Goal: Task Accomplishment & Management: Manage account settings

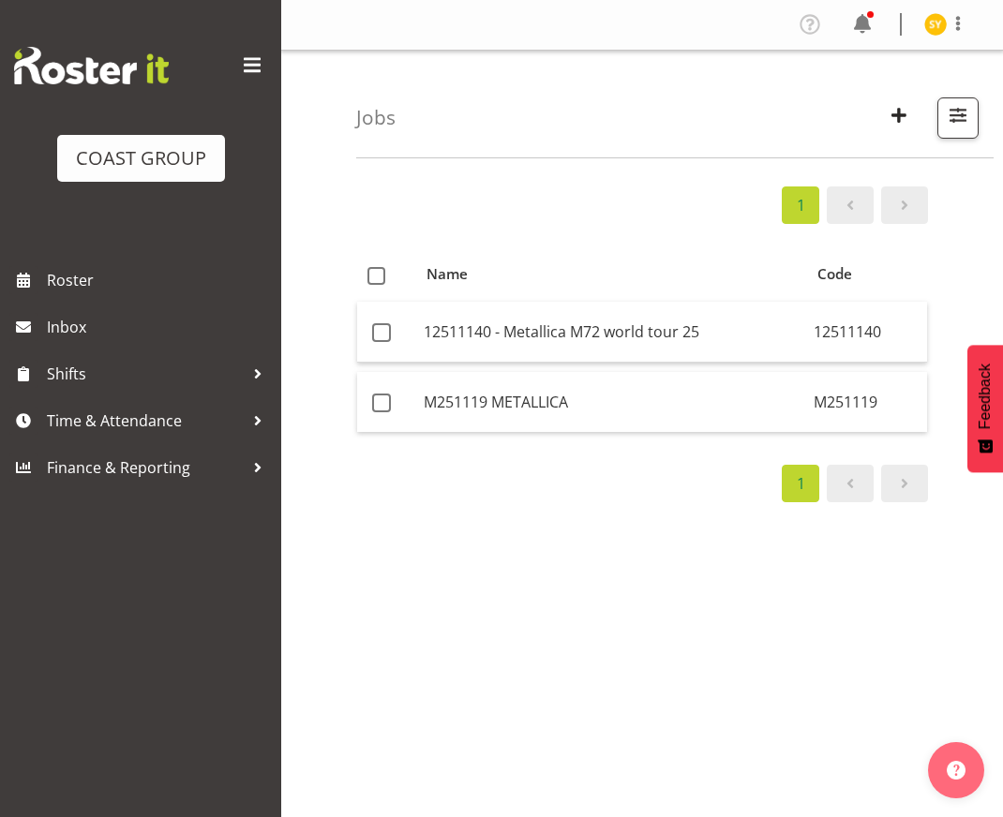
click at [957, 228] on div "1 Name Code 12511140 - Metallica M72 world tour 25 12511140 M251119 METALLICA M…" at bounding box center [679, 547] width 647 height 750
click at [881, 112] on button "button" at bounding box center [898, 117] width 39 height 41
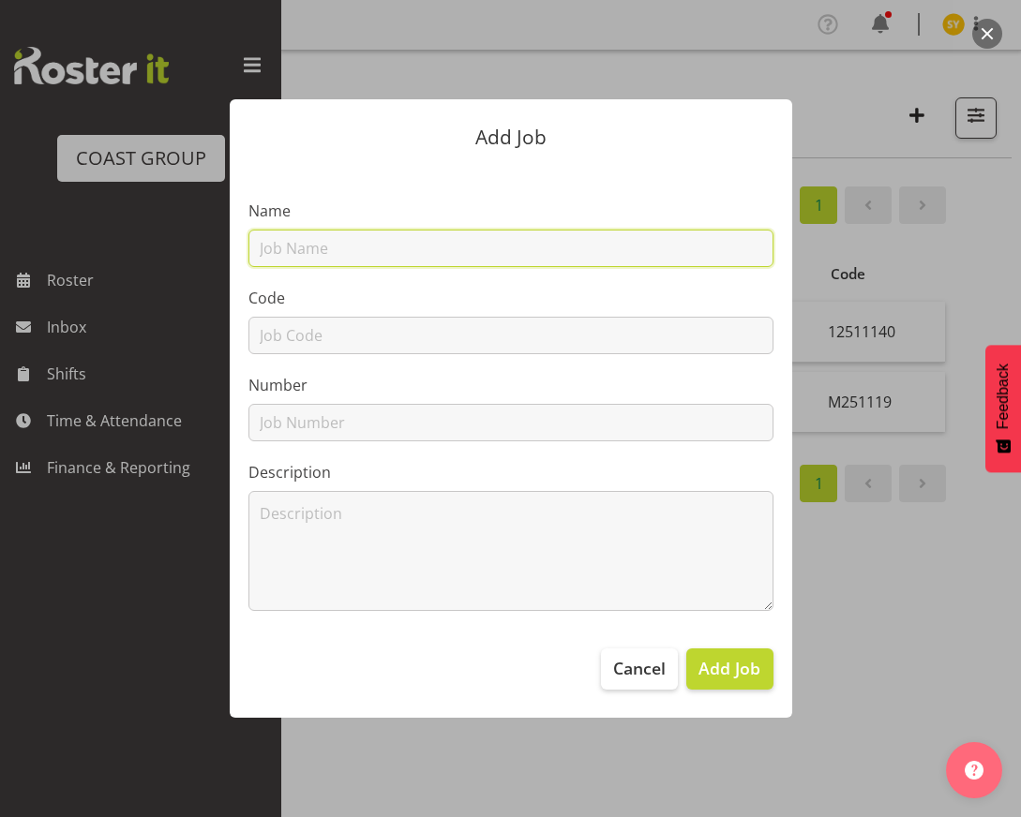
drag, startPoint x: 429, startPoint y: 244, endPoint x: 403, endPoint y: 261, distance: 31.2
click at [427, 245] on input "text" at bounding box center [510, 248] width 525 height 37
paste input "32606030"
type input "32606030"
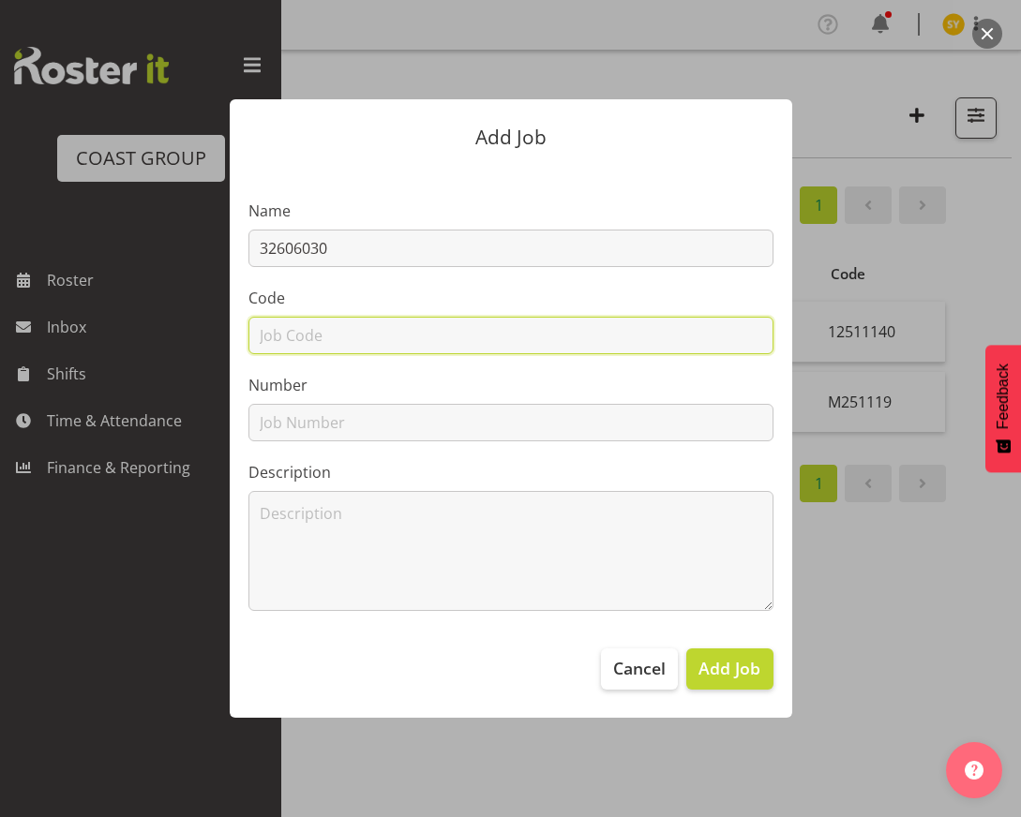
click at [300, 344] on input "text" at bounding box center [510, 335] width 525 height 37
paste input "32606030"
type input "32606030"
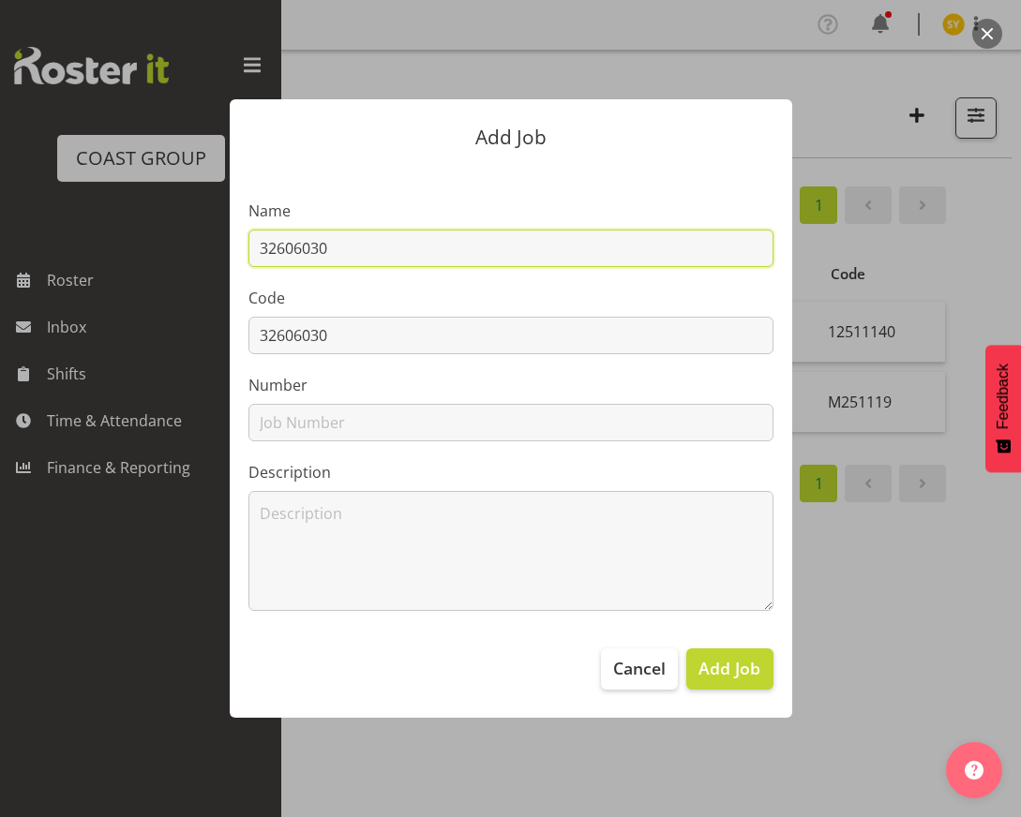
click at [437, 249] on input "32606030" at bounding box center [510, 248] width 525 height 37
paste input "NZ Plumbing Conference"
drag, startPoint x: 605, startPoint y: 247, endPoint x: 241, endPoint y: 237, distance: 364.7
click at [245, 237] on section "Name 32606030 - NZ Plumbing Conference Code 32606030 Number Description" at bounding box center [511, 397] width 562 height 463
click at [593, 254] on input "32606030 - NZ Plumbing Conference" at bounding box center [510, 248] width 525 height 37
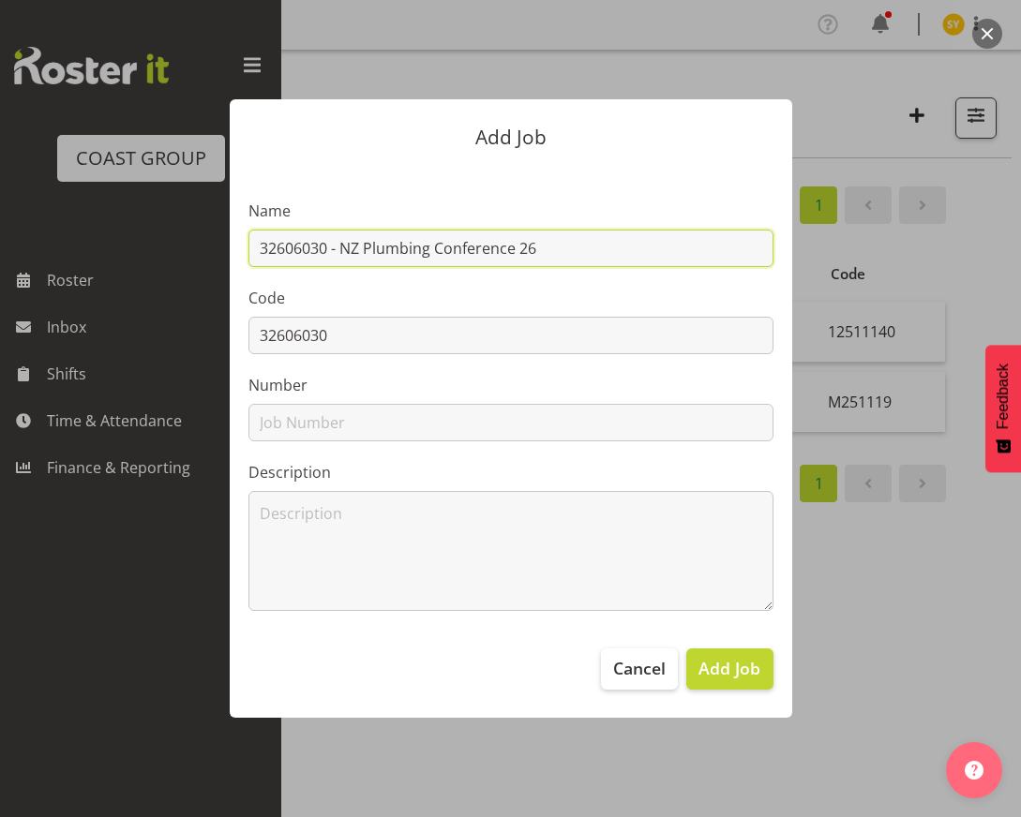
drag, startPoint x: 563, startPoint y: 253, endPoint x: 246, endPoint y: 227, distance: 318.8
click at [246, 227] on section "Name 32606030 - NZ Plumbing Conference 26 Code 32606030 Number Description" at bounding box center [511, 397] width 562 height 463
type input "32606030 - NZ Plumbing Conference 26"
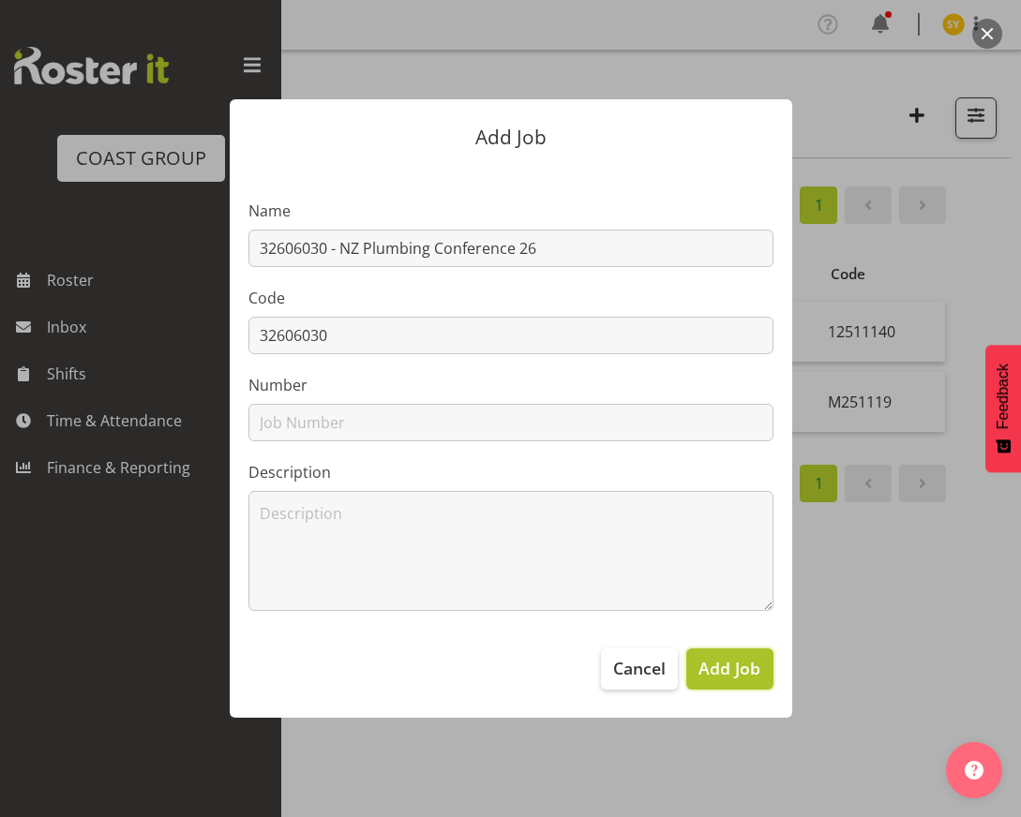
click at [709, 674] on span "Add Job" at bounding box center [729, 668] width 62 height 24
